Goal: Find specific page/section

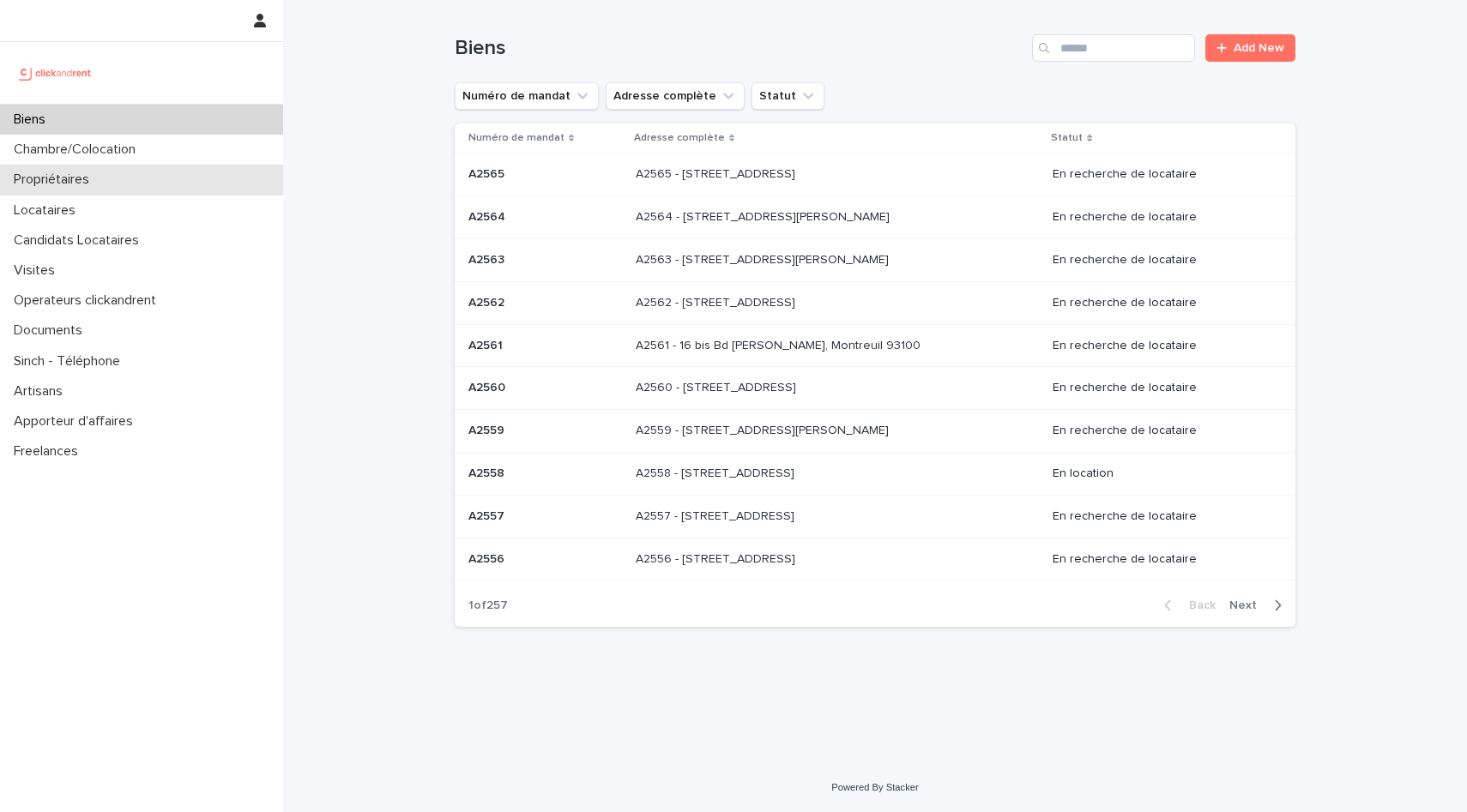
click at [153, 193] on div "Propriétaires" at bounding box center [141, 180] width 283 height 30
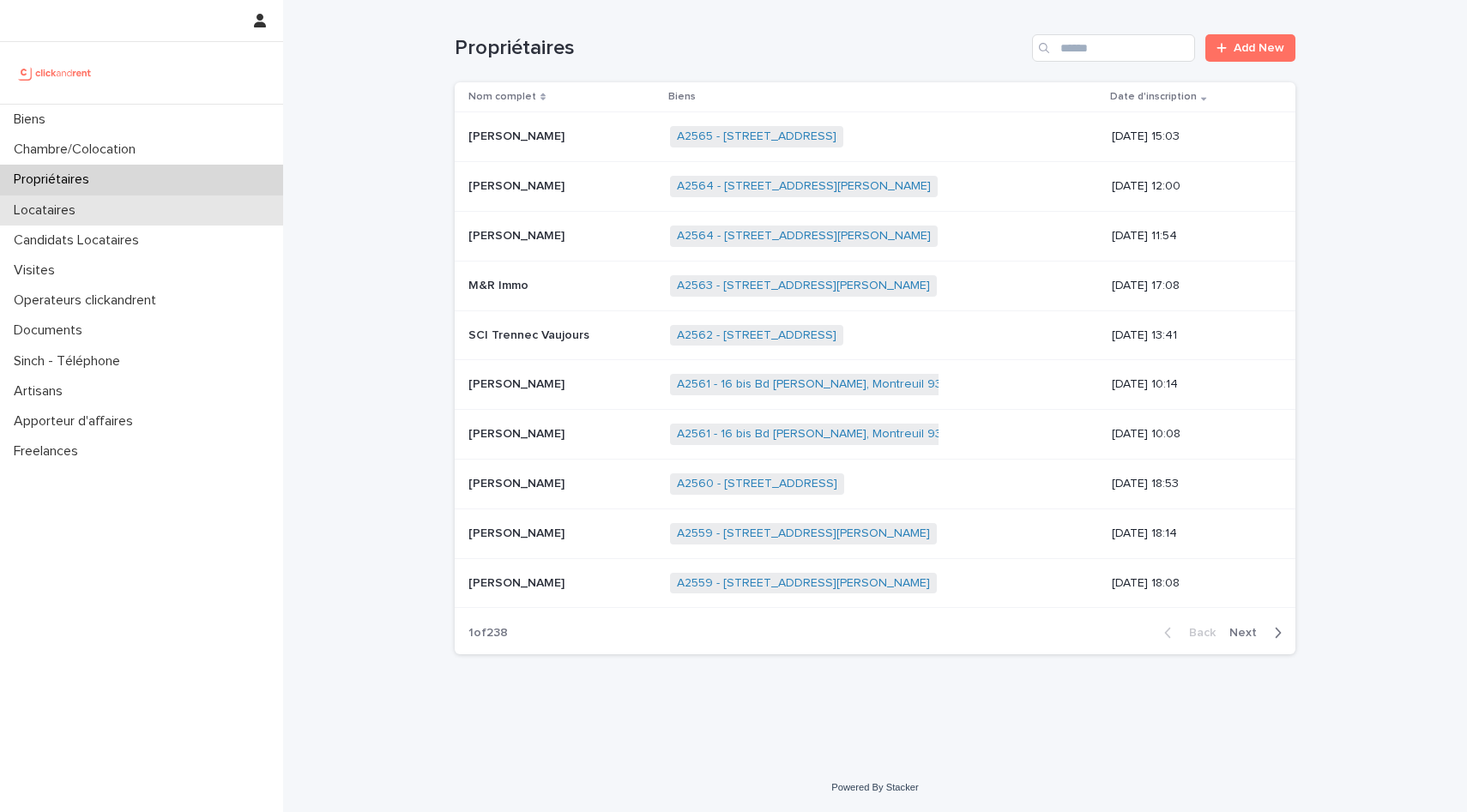
click at [132, 207] on div "Locataires" at bounding box center [141, 210] width 283 height 30
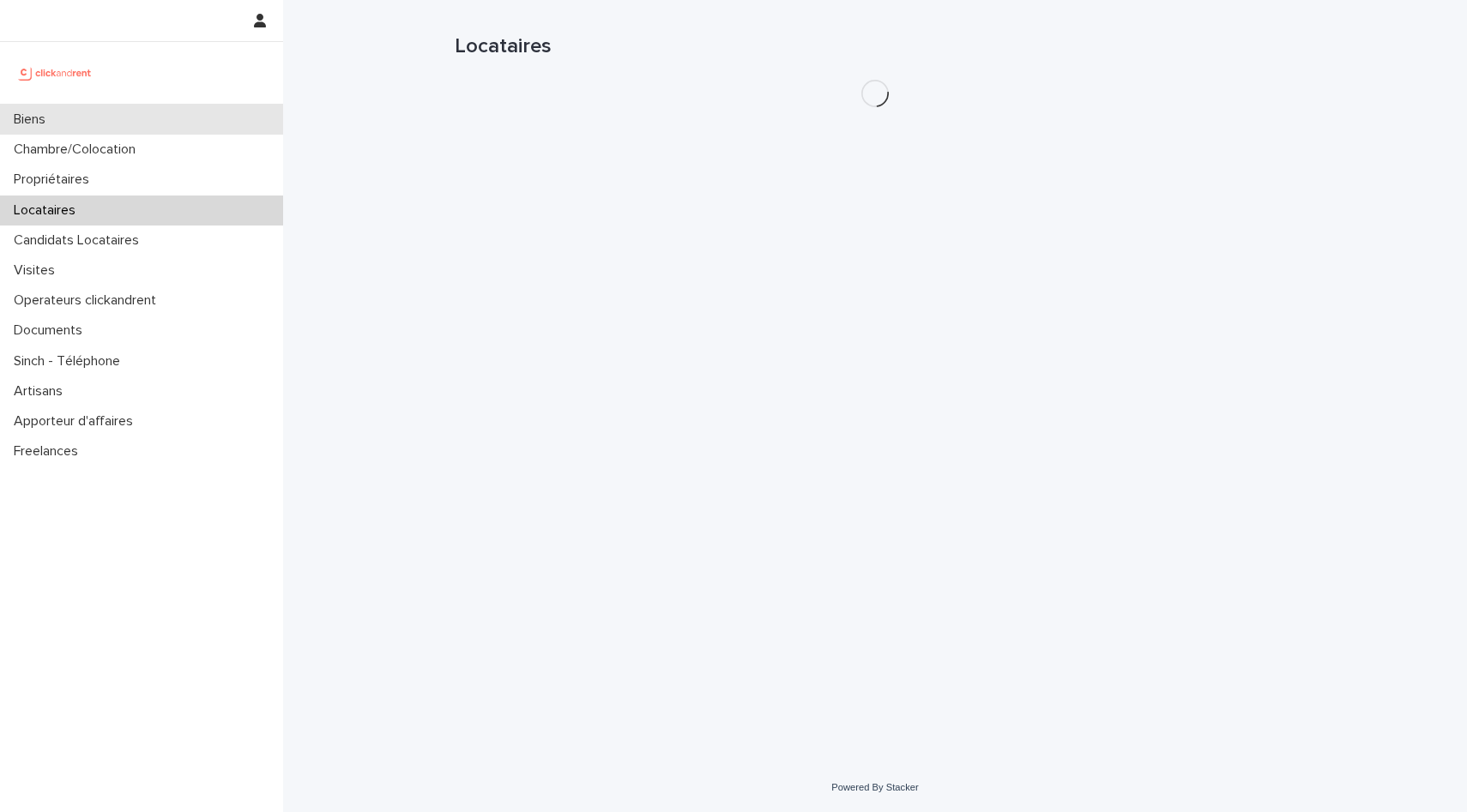
click at [161, 132] on div "Biens" at bounding box center [141, 119] width 283 height 30
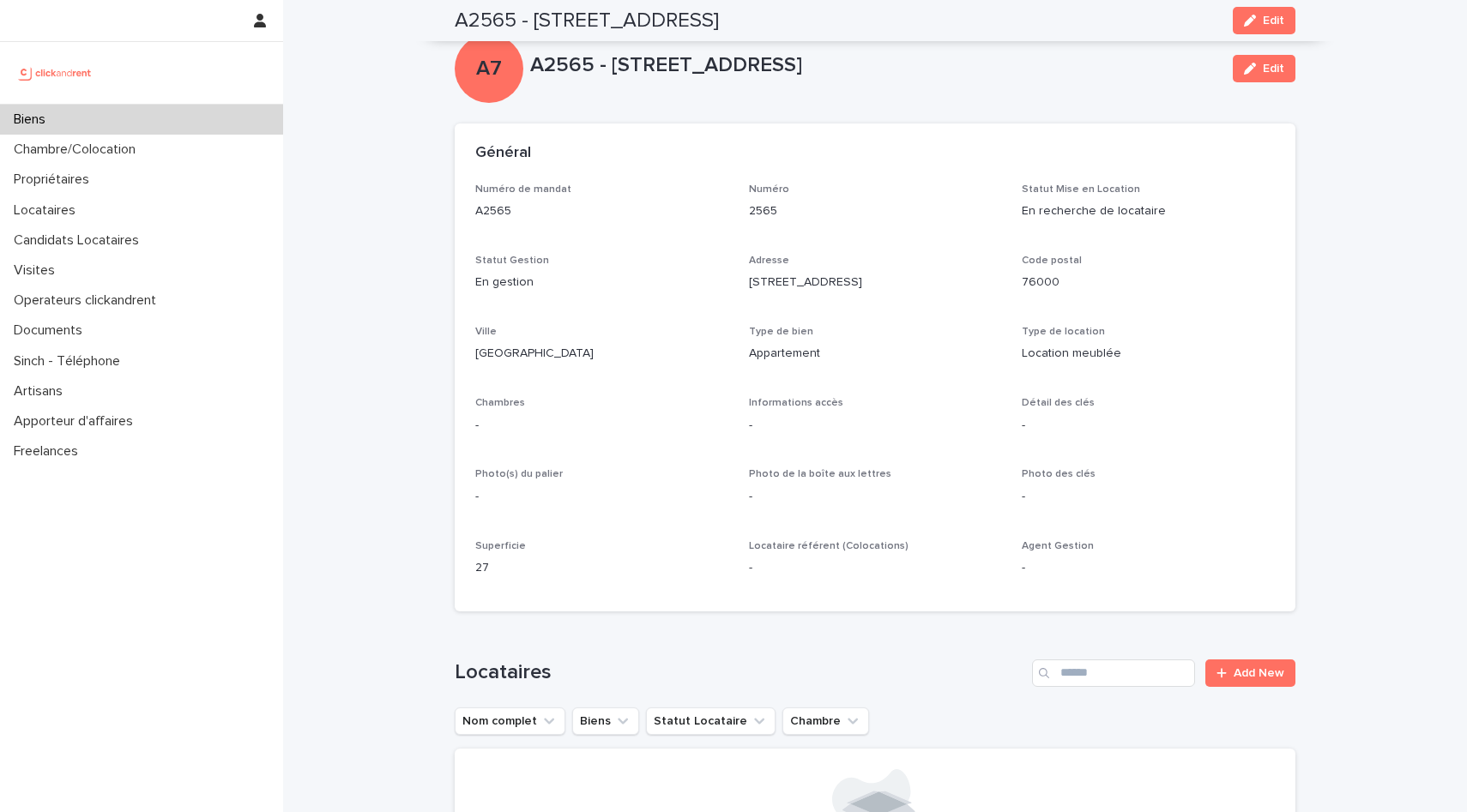
scroll to position [4904, 0]
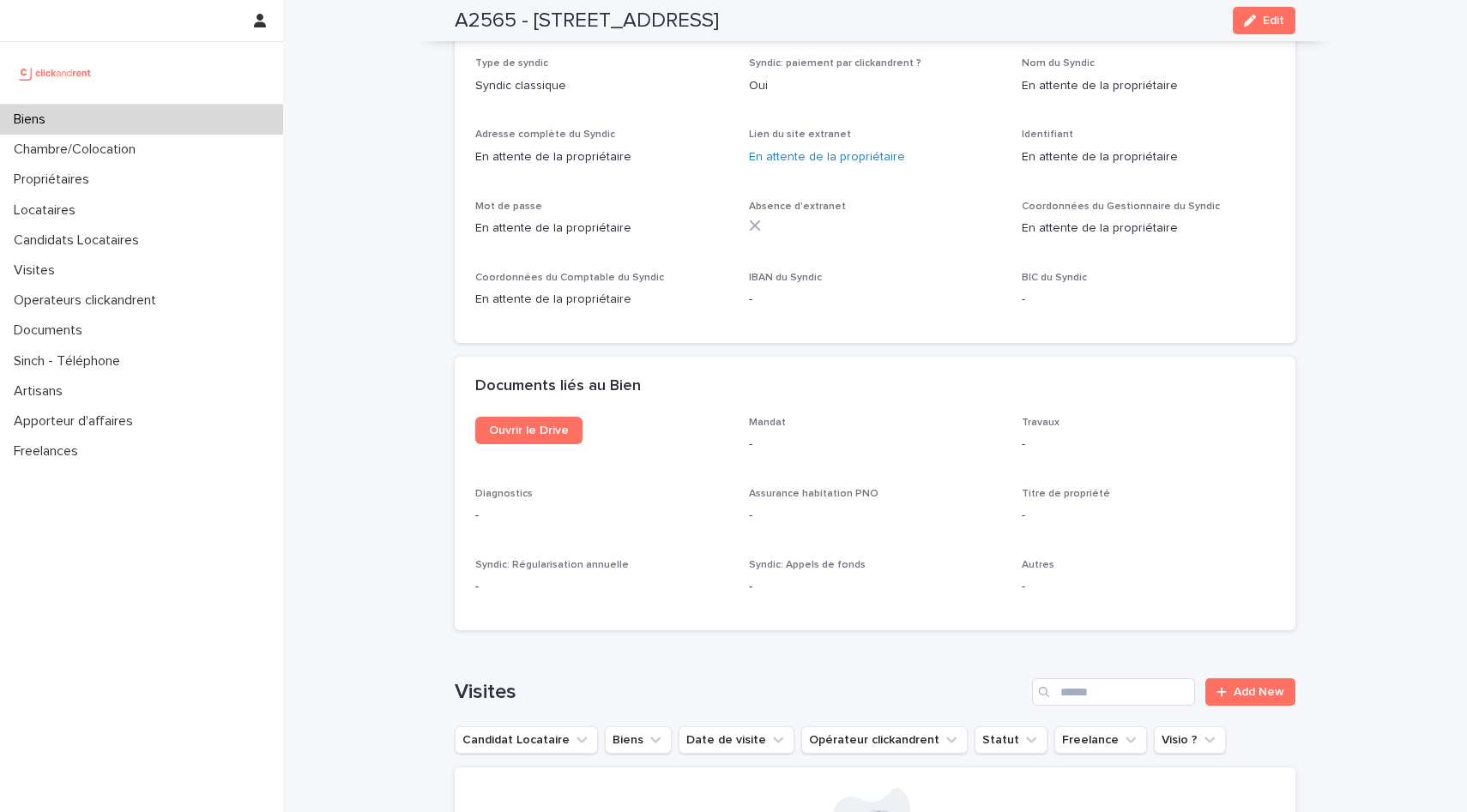
click at [120, 111] on div "Biens" at bounding box center [141, 119] width 283 height 30
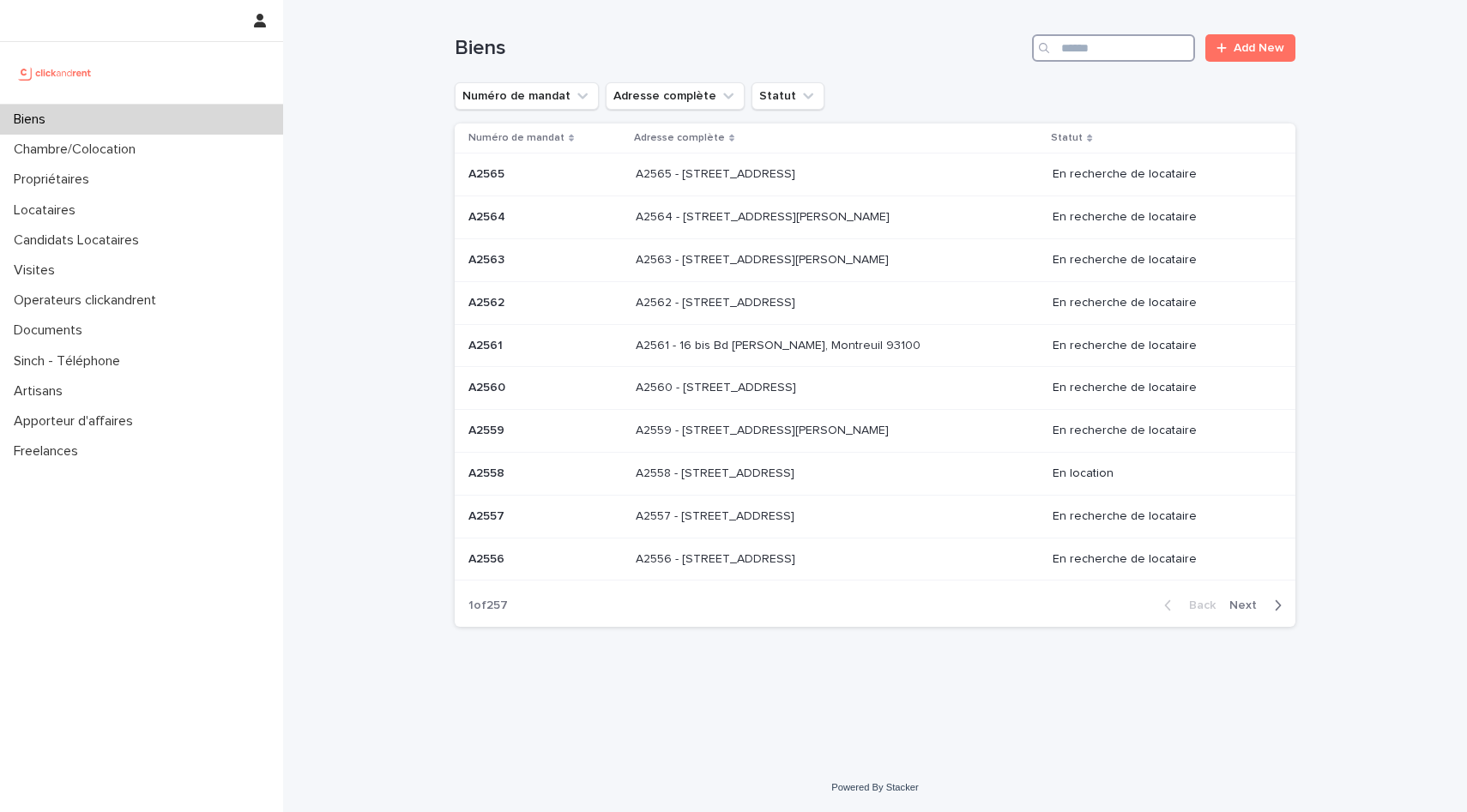
click at [1138, 39] on input "Search" at bounding box center [1113, 47] width 163 height 27
type input "*****"
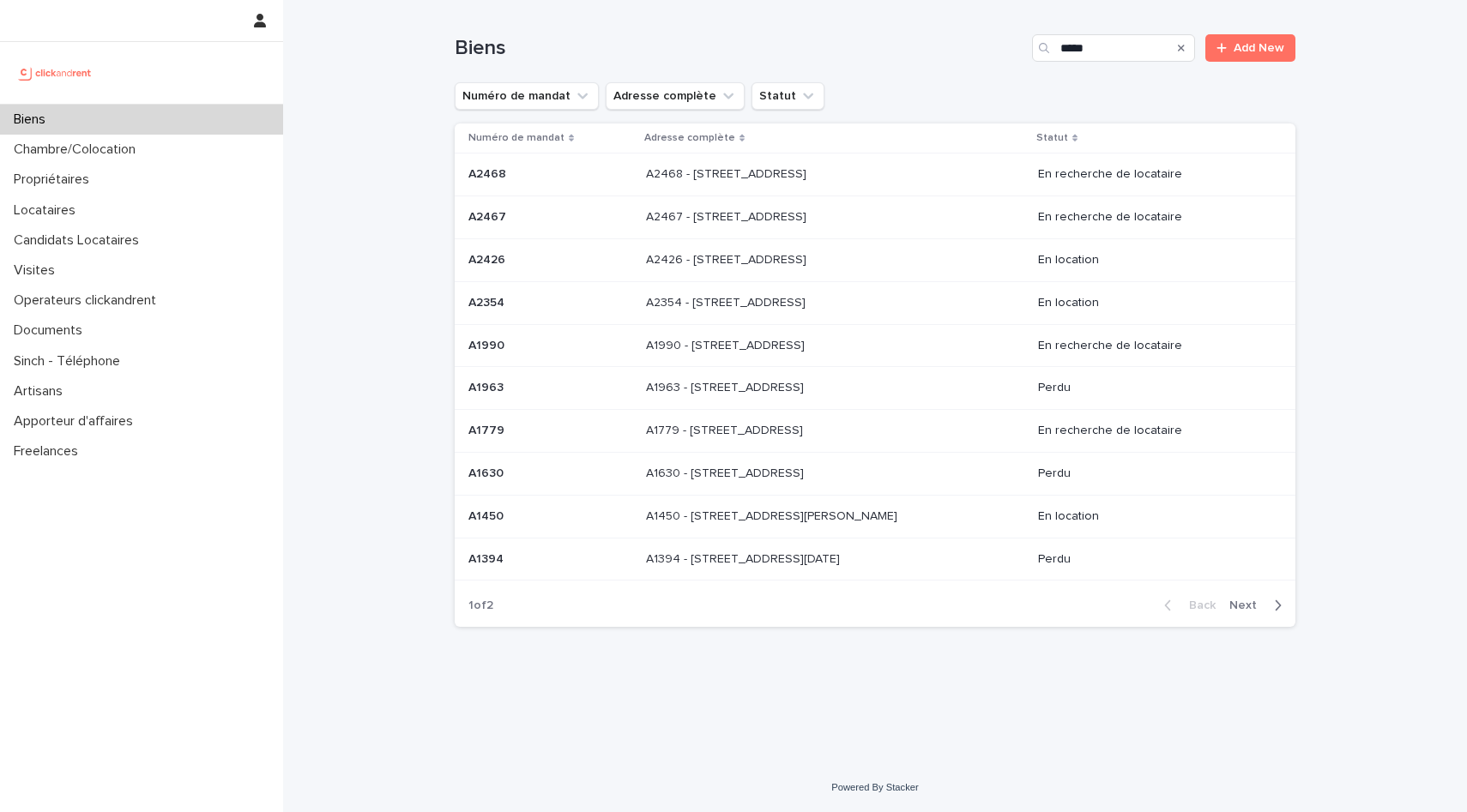
click at [1236, 601] on span "Next" at bounding box center [1248, 605] width 38 height 12
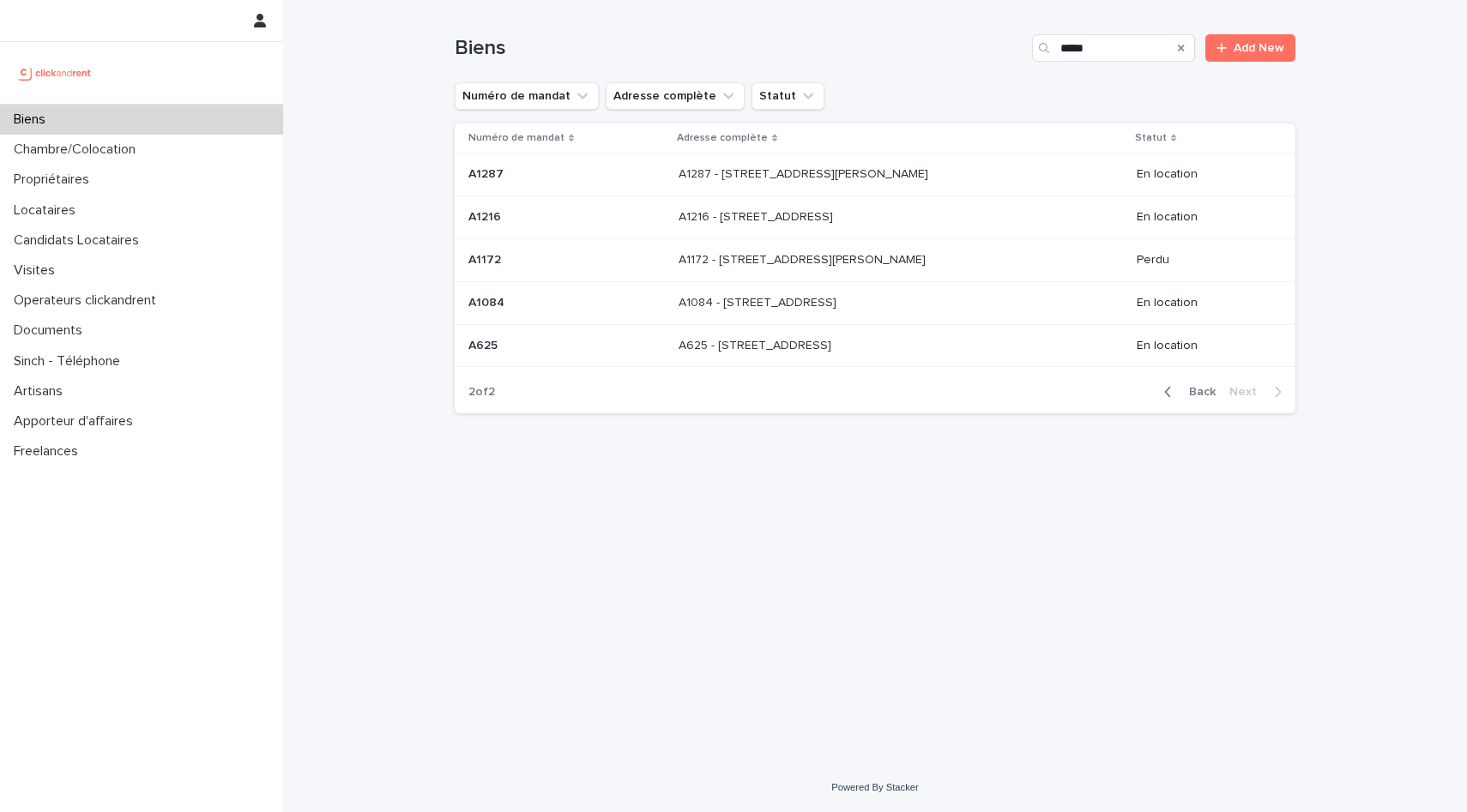
click at [839, 174] on p "A1287 - [STREET_ADDRESS][PERSON_NAME]" at bounding box center [805, 173] width 253 height 18
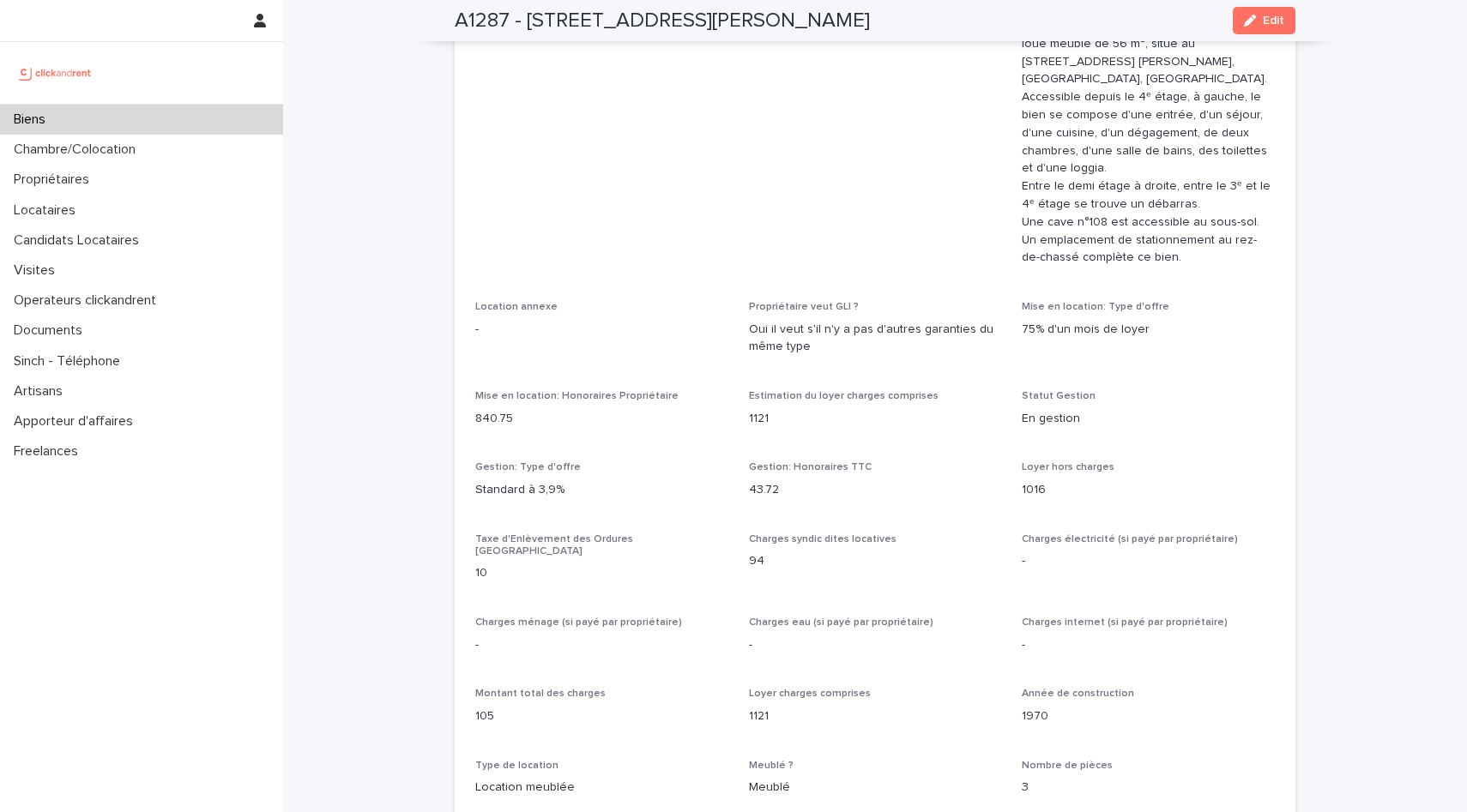
scroll to position [1294, 0]
